Goal: Task Accomplishment & Management: Use online tool/utility

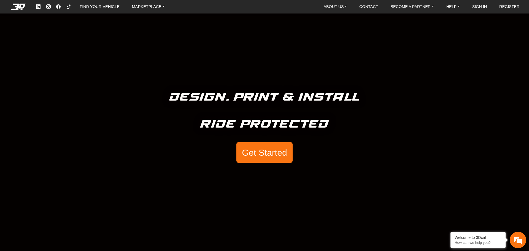
click at [269, 151] on button "Get Started" at bounding box center [264, 152] width 56 height 21
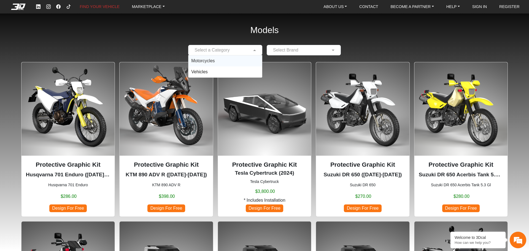
click at [252, 52] on span at bounding box center [255, 50] width 7 height 7
click at [244, 64] on div "Motorcycles" at bounding box center [225, 60] width 74 height 11
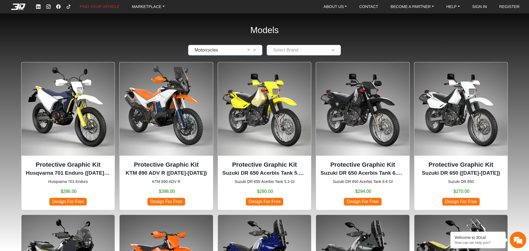
click at [321, 48] on input "text" at bounding box center [298, 50] width 57 height 7
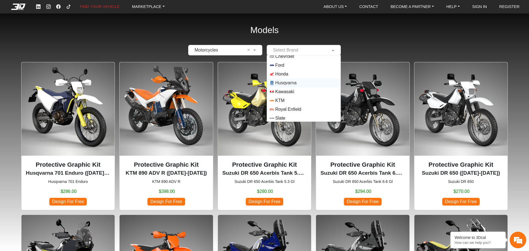
scroll to position [48, 0]
click at [298, 117] on span "Yamaha" at bounding box center [304, 117] width 68 height 4
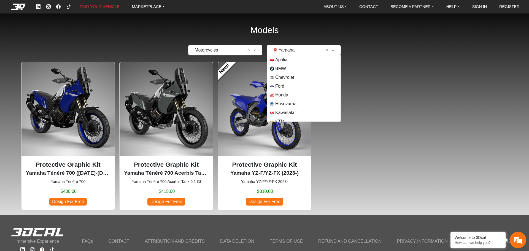
click at [305, 48] on input "text" at bounding box center [298, 50] width 57 height 7
click at [310, 95] on span "Honda" at bounding box center [304, 95] width 68 height 4
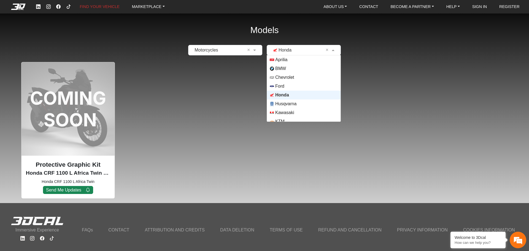
click at [286, 48] on input "text" at bounding box center [298, 50] width 57 height 7
click at [297, 66] on div "BMW" at bounding box center [304, 68] width 74 height 9
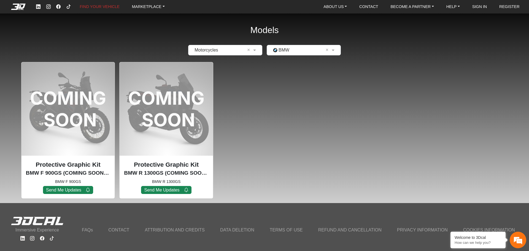
click at [301, 58] on div "Models × Motorcycles × × BMW × Protective Graphic Kit BMW F 900GS (COMING SOON)…" at bounding box center [264, 101] width 529 height 203
click at [304, 51] on input "text" at bounding box center [298, 50] width 57 height 7
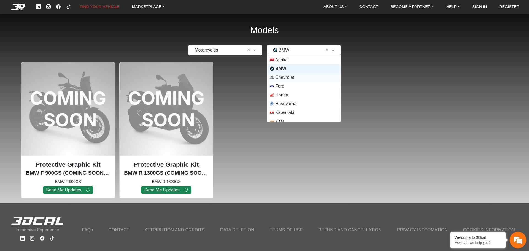
click at [297, 78] on span "Chevrolet" at bounding box center [304, 77] width 68 height 4
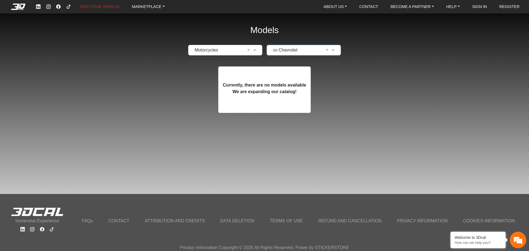
click at [288, 49] on input "text" at bounding box center [298, 50] width 57 height 7
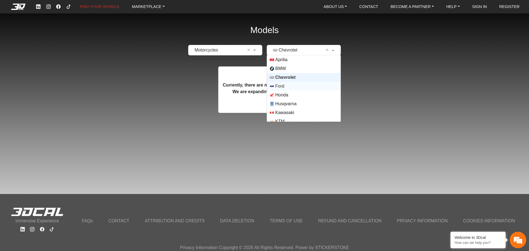
click at [289, 84] on span "Ford" at bounding box center [304, 86] width 68 height 4
click at [298, 50] on input "text" at bounding box center [298, 50] width 57 height 7
click at [290, 101] on span "Husqvarna" at bounding box center [285, 104] width 21 height 7
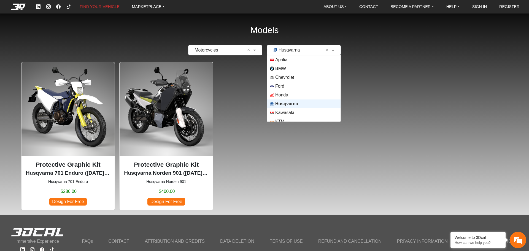
click at [297, 49] on input "text" at bounding box center [298, 50] width 57 height 7
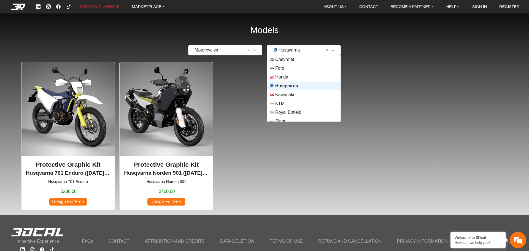
scroll to position [28, 0]
click at [305, 87] on span "Kawasaki" at bounding box center [304, 85] width 68 height 4
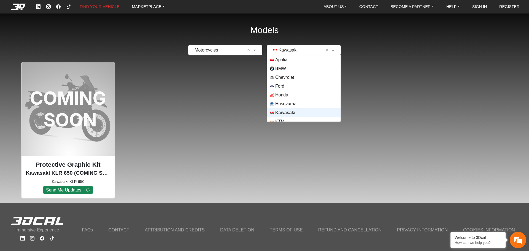
click at [309, 50] on input "text" at bounding box center [298, 50] width 57 height 7
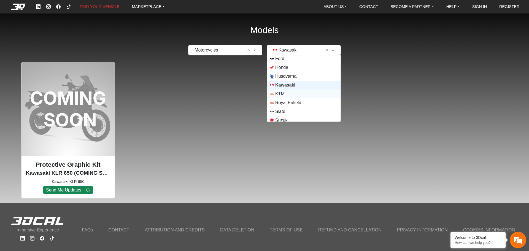
click at [304, 93] on span "KTM" at bounding box center [304, 94] width 68 height 4
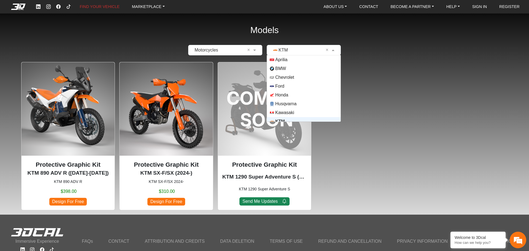
click at [304, 51] on input "text" at bounding box center [298, 50] width 57 height 7
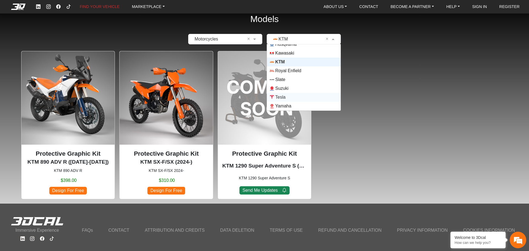
scroll to position [20, 0]
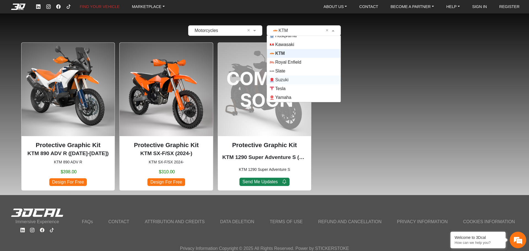
click at [301, 81] on span "Suzuki" at bounding box center [304, 80] width 68 height 4
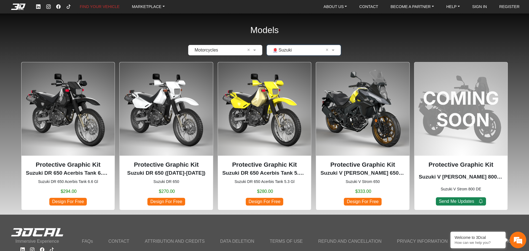
click at [360, 115] on img at bounding box center [362, 108] width 93 height 93
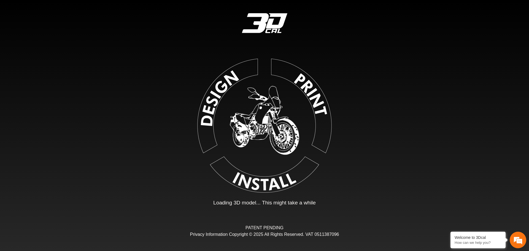
drag, startPoint x: 282, startPoint y: 123, endPoint x: 306, endPoint y: 118, distance: 24.4
click at [282, 123] on img at bounding box center [265, 125] width 124 height 124
click at [312, 116] on img at bounding box center [265, 125] width 124 height 124
click at [280, 77] on img at bounding box center [265, 125] width 124 height 124
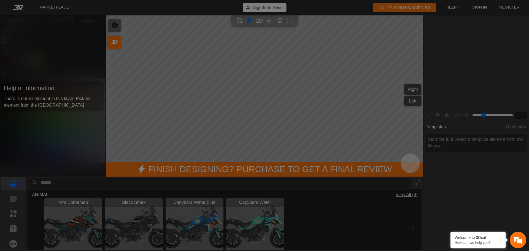
type input "*"
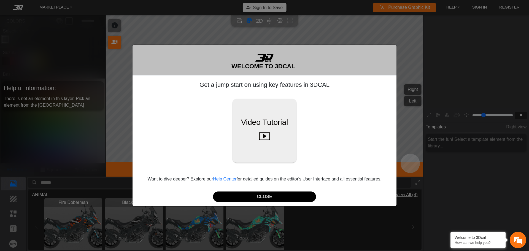
scroll to position [91, 85]
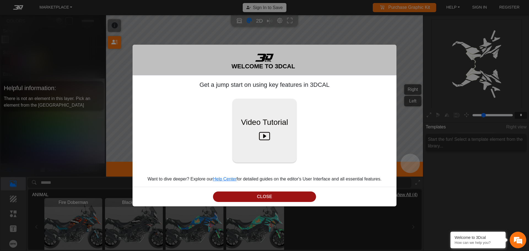
click at [299, 196] on button "CLOSE" at bounding box center [264, 197] width 103 height 11
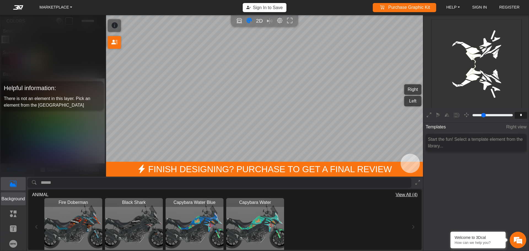
click at [17, 198] on p "Background" at bounding box center [13, 199] width 25 height 7
